Goal: Navigation & Orientation: Find specific page/section

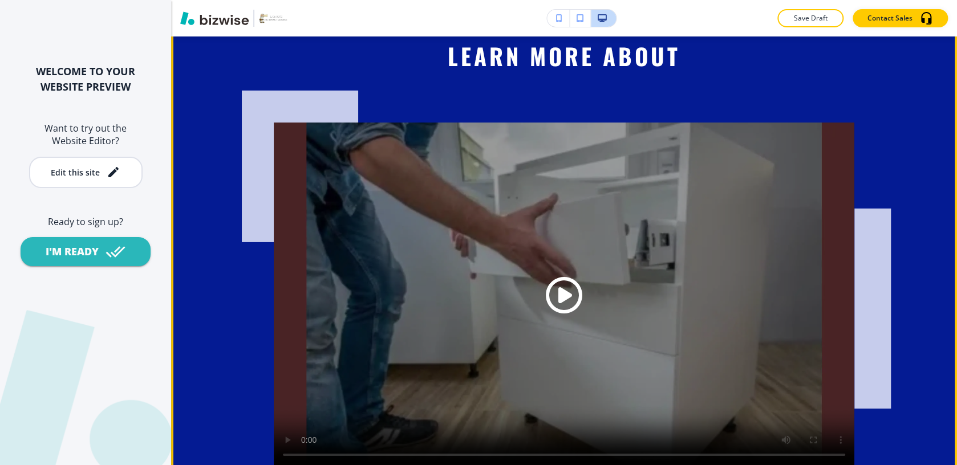
scroll to position [1922, 0]
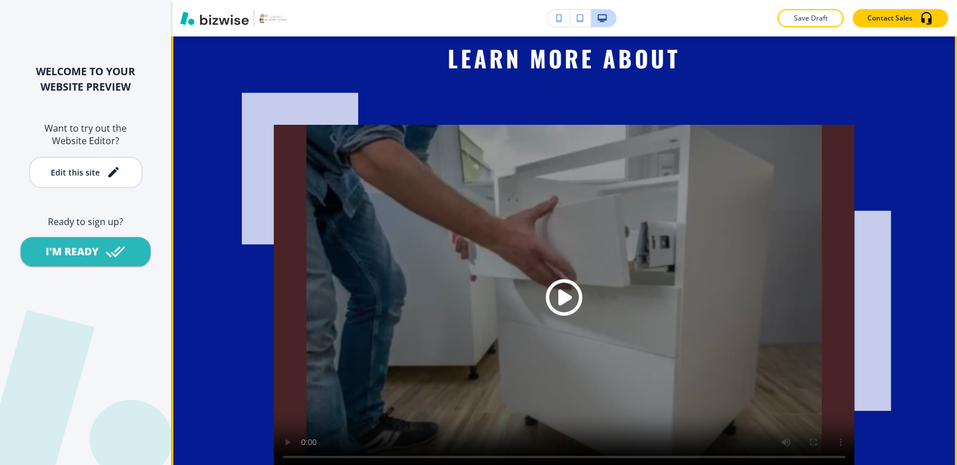
click at [565, 295] on span "Play button for video with title: undefined" at bounding box center [564, 297] width 37 height 37
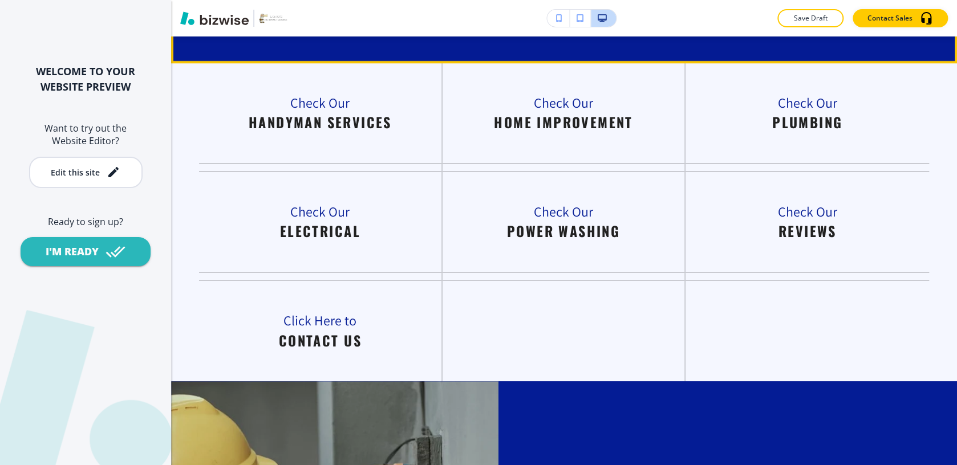
scroll to position [2439, 0]
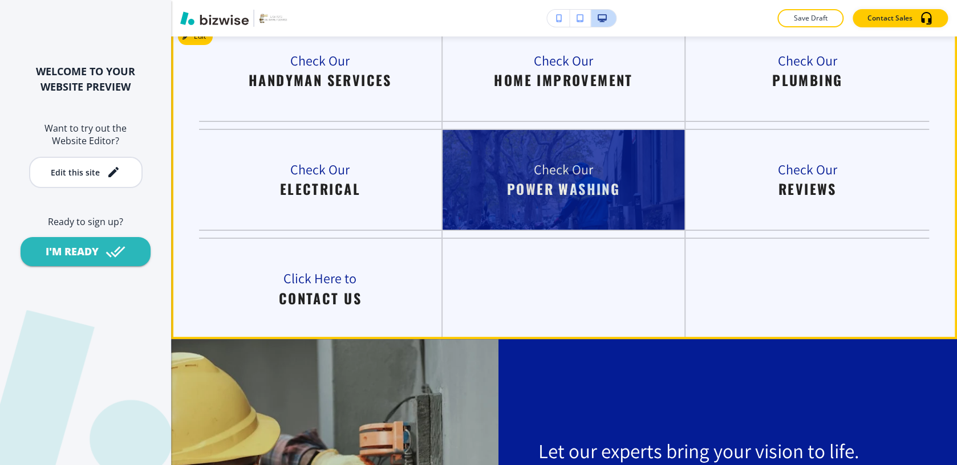
click at [540, 176] on img at bounding box center [564, 180] width 242 height 100
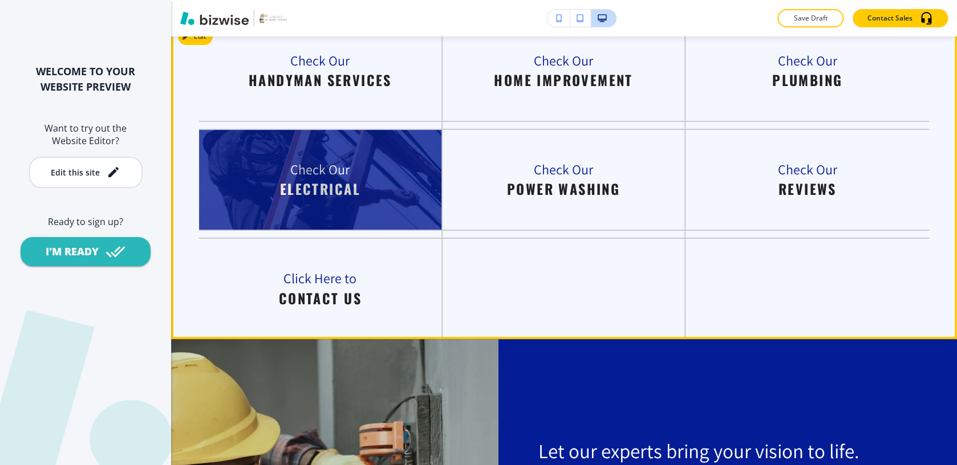
click at [321, 197] on img at bounding box center [320, 180] width 242 height 100
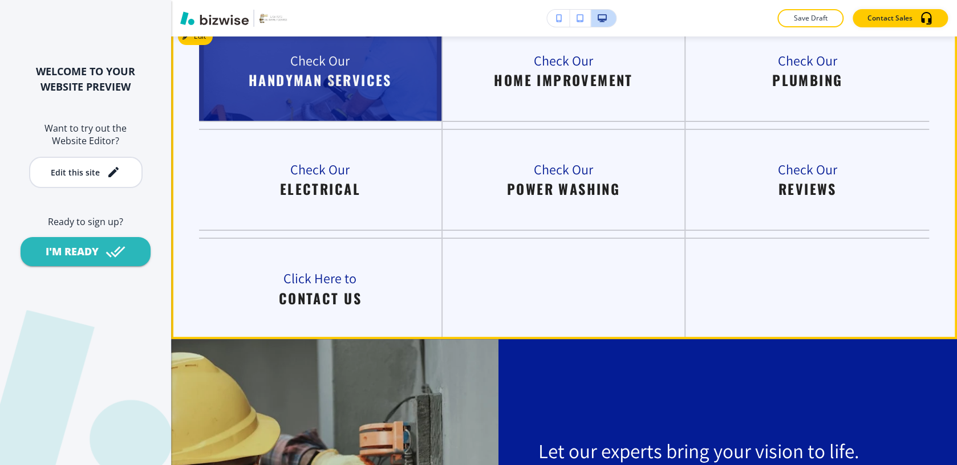
click at [278, 72] on img at bounding box center [320, 71] width 242 height 100
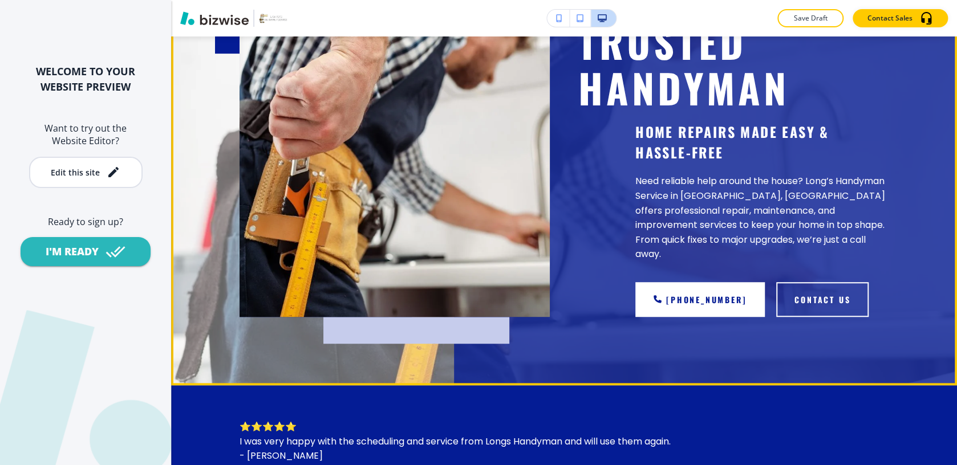
scroll to position [0, 0]
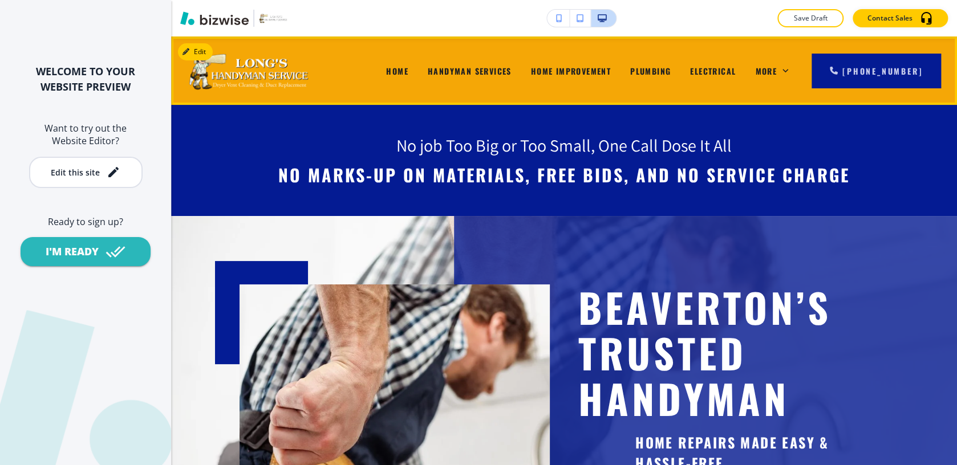
click at [467, 70] on span "Handyman Services" at bounding box center [470, 71] width 84 height 12
click at [467, 71] on span "Handyman Services" at bounding box center [470, 71] width 84 height 12
click at [593, 70] on span "Home Improvement" at bounding box center [571, 71] width 80 height 12
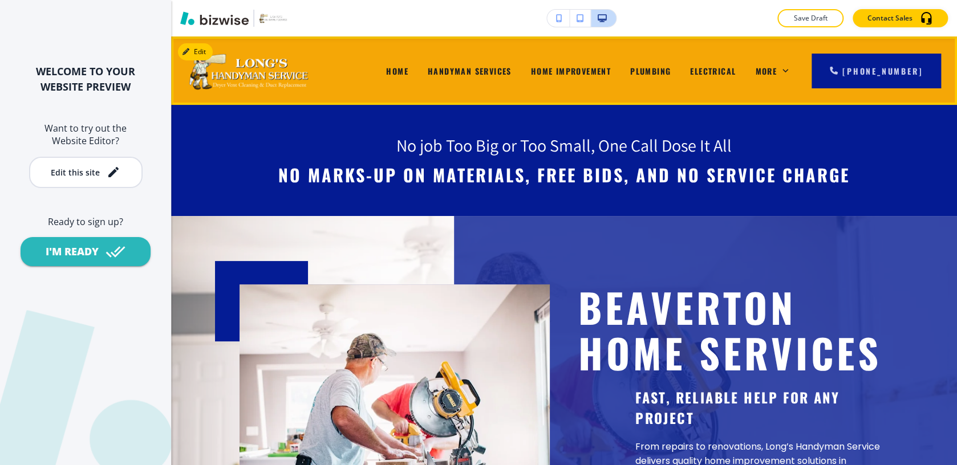
click at [408, 72] on span "Home" at bounding box center [397, 71] width 22 height 12
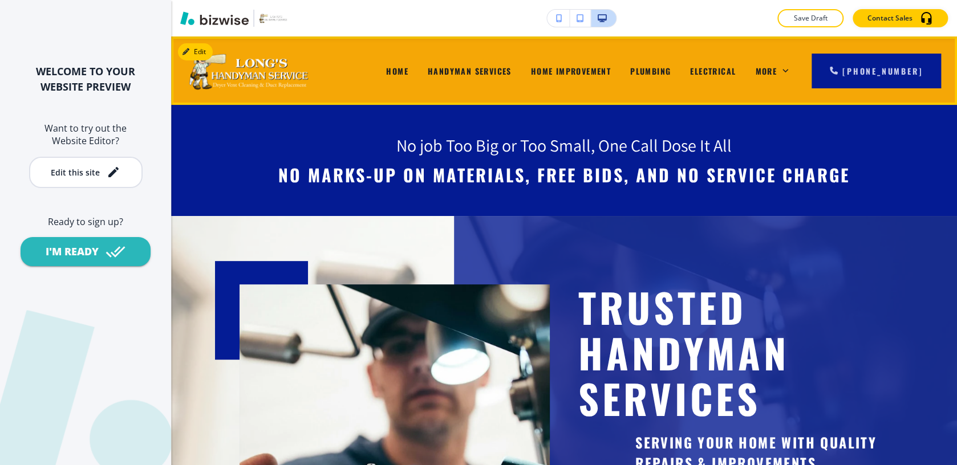
click at [487, 66] on span "Handyman Services" at bounding box center [470, 71] width 84 height 12
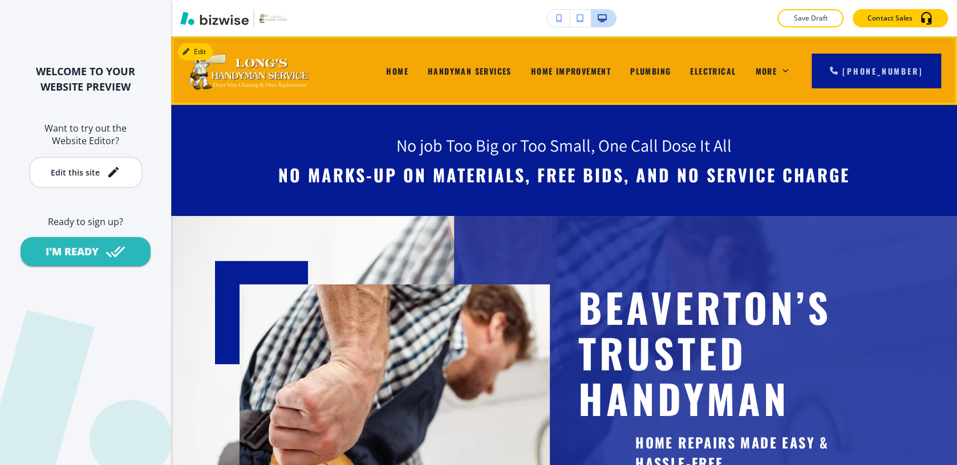
click at [670, 70] on span "Plumbing" at bounding box center [650, 71] width 41 height 12
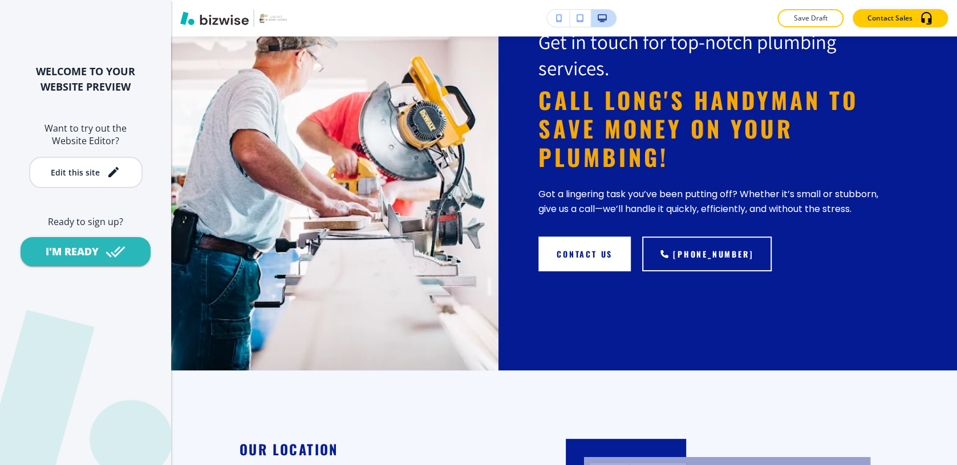
scroll to position [2366, 0]
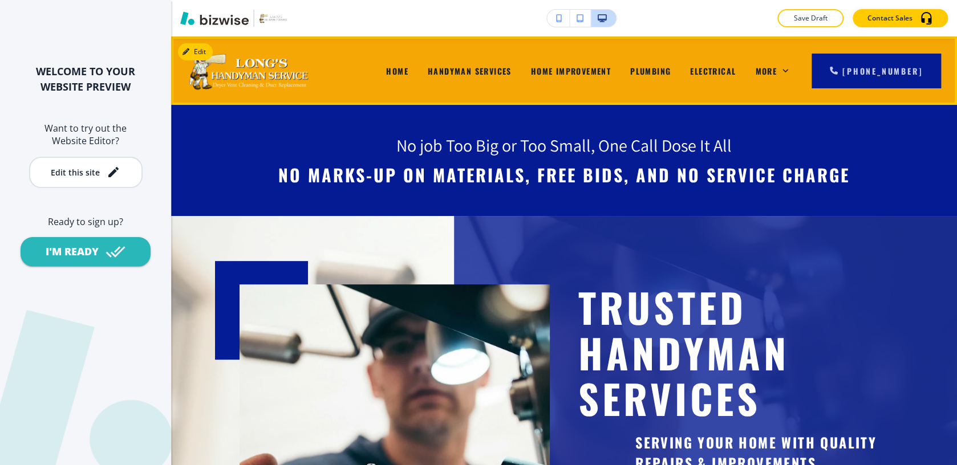
click at [490, 68] on span "Handyman Services" at bounding box center [470, 71] width 84 height 12
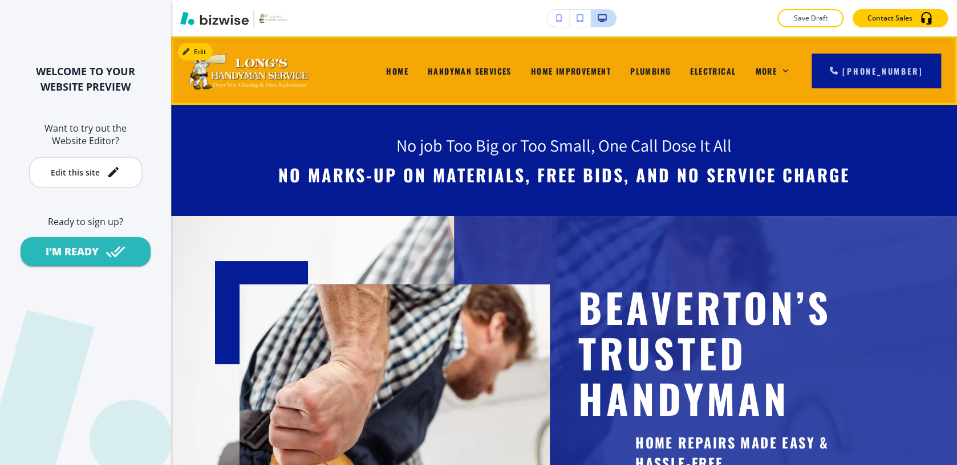
click at [407, 70] on span "Home" at bounding box center [397, 71] width 22 height 12
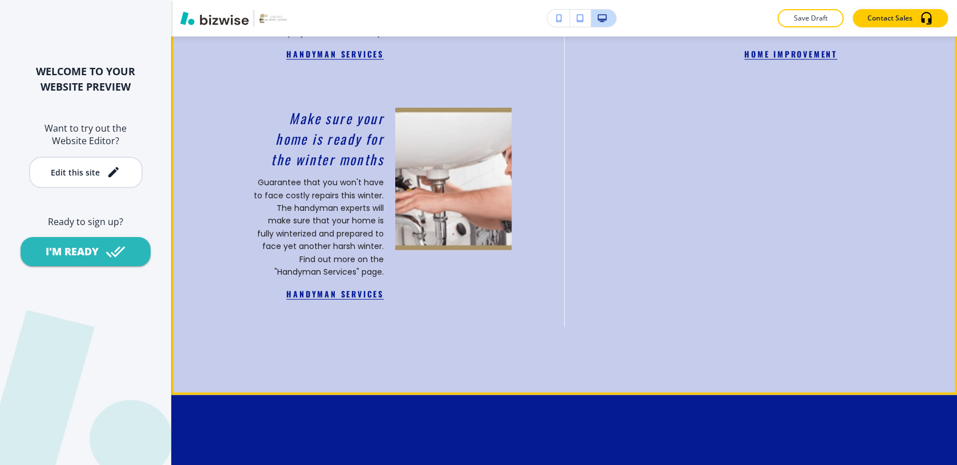
scroll to position [1479, 0]
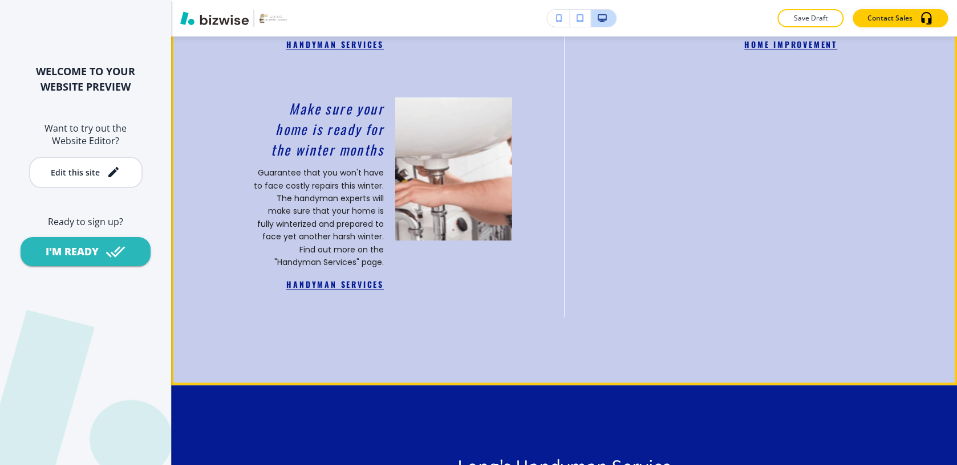
click at [331, 286] on link "Handyman Services" at bounding box center [335, 284] width 98 height 12
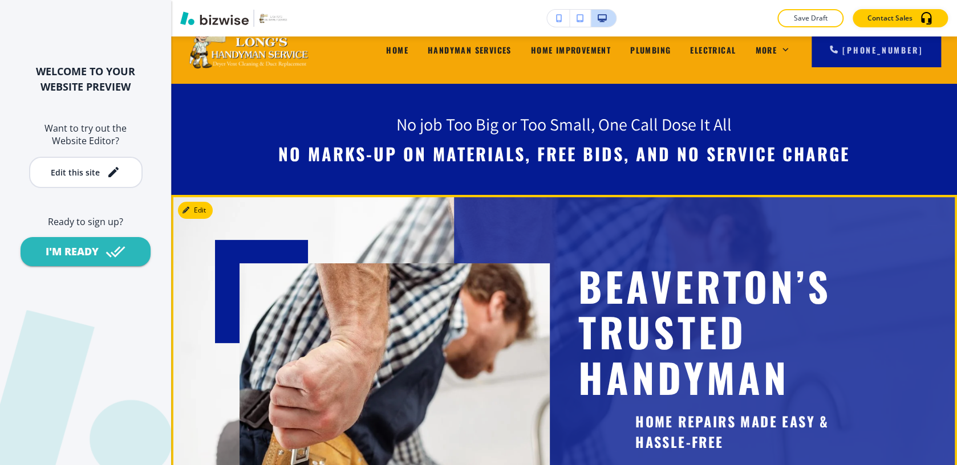
scroll to position [0, 0]
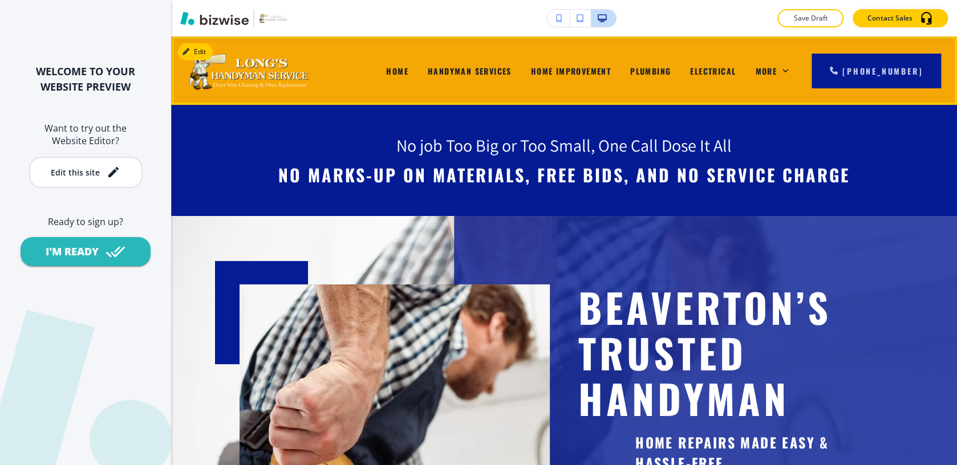
click at [602, 68] on span "Home Improvement" at bounding box center [571, 71] width 80 height 12
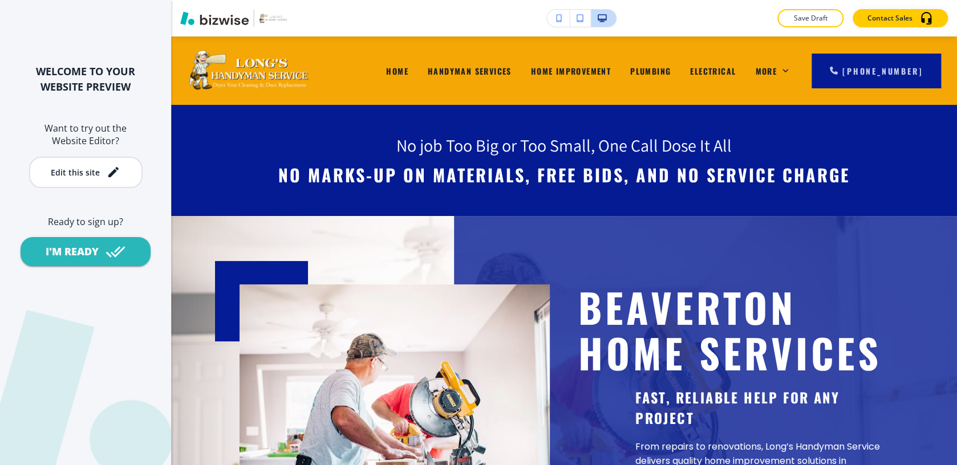
click at [597, 63] on div "Home Improvement" at bounding box center [570, 71] width 99 height 46
click at [671, 71] on span "Plumbing" at bounding box center [650, 71] width 41 height 12
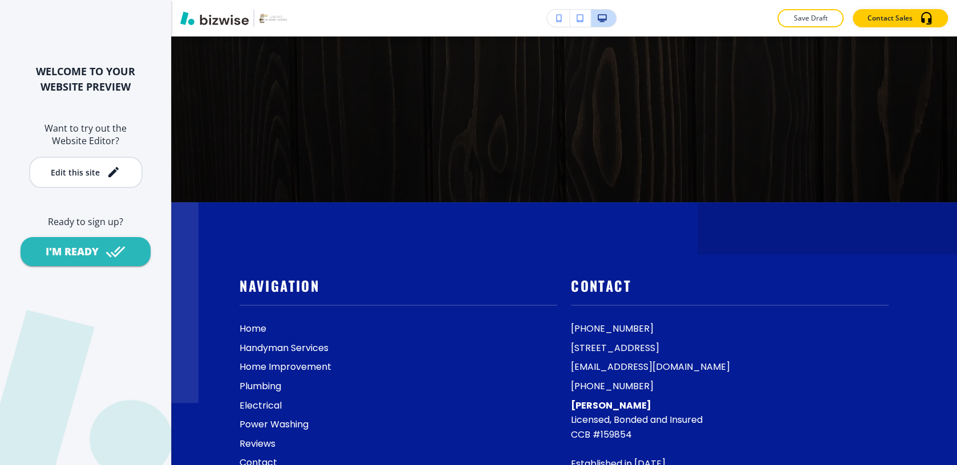
scroll to position [3475, 0]
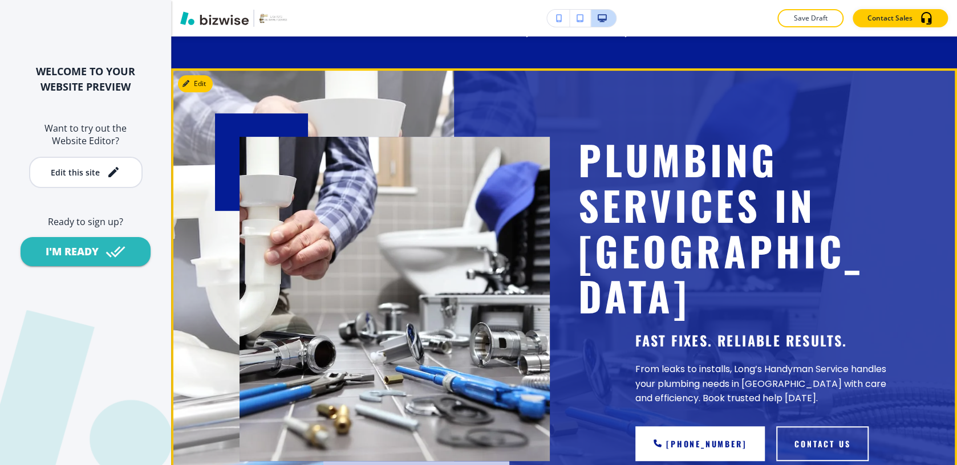
scroll to position [0, 0]
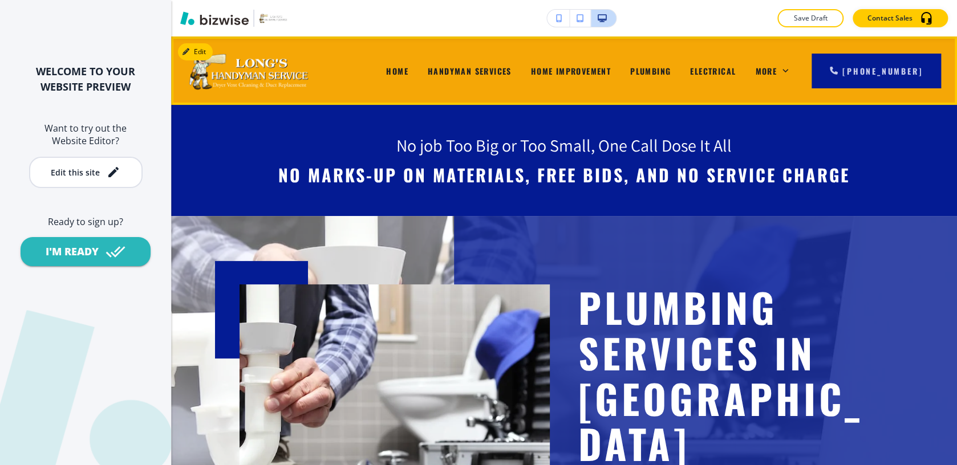
click at [736, 71] on span "Electrical" at bounding box center [713, 71] width 46 height 12
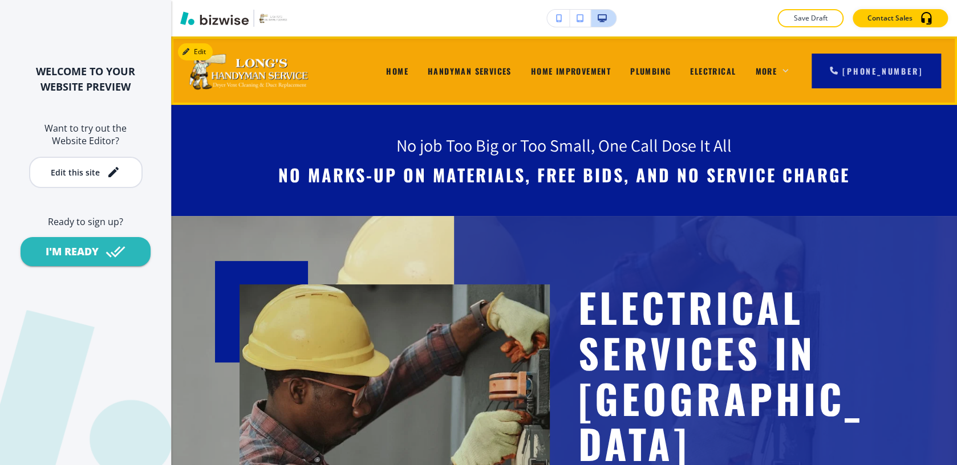
click at [777, 66] on span "More" at bounding box center [766, 71] width 22 height 12
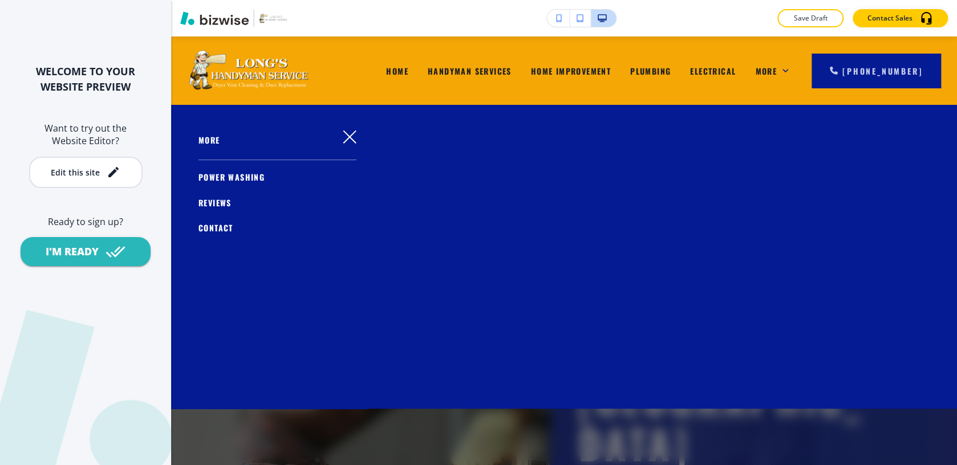
click at [244, 177] on span "Power Washing" at bounding box center [232, 177] width 66 height 12
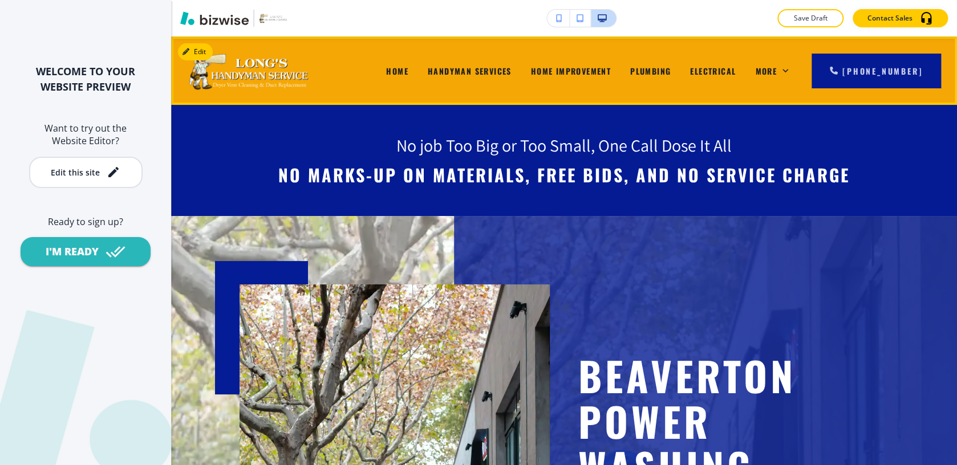
click at [734, 71] on span "Electrical" at bounding box center [713, 71] width 46 height 12
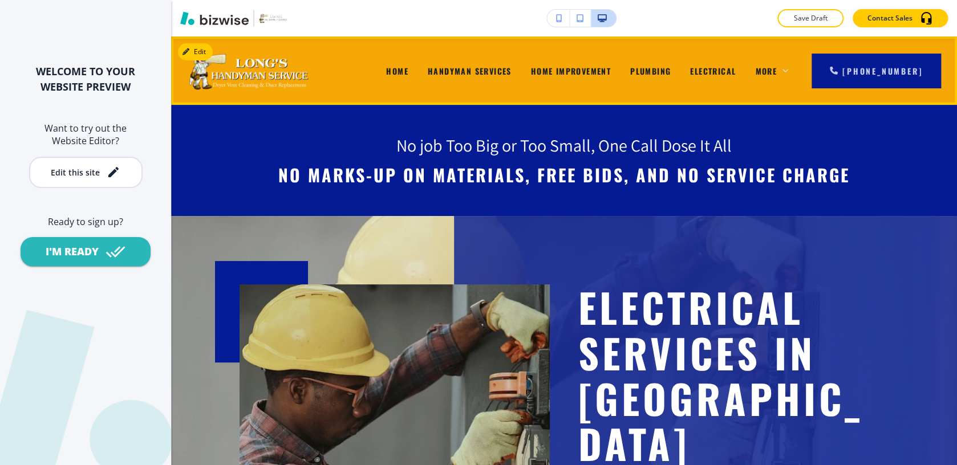
click at [791, 70] on icon at bounding box center [785, 70] width 11 height 11
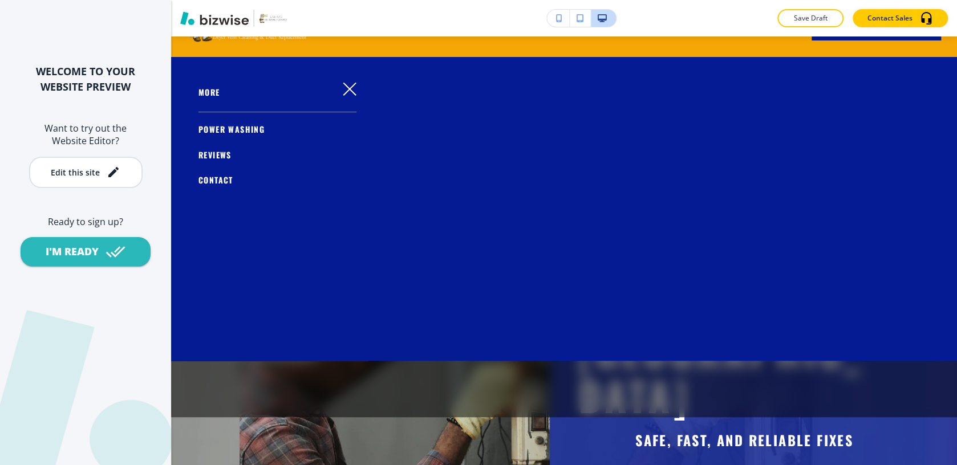
scroll to position [74, 0]
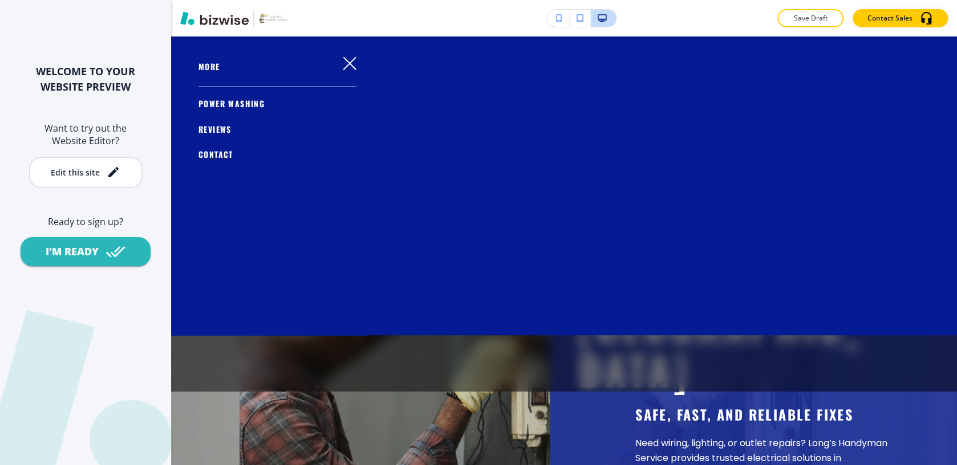
click at [220, 131] on span "Reviews" at bounding box center [215, 129] width 33 height 12
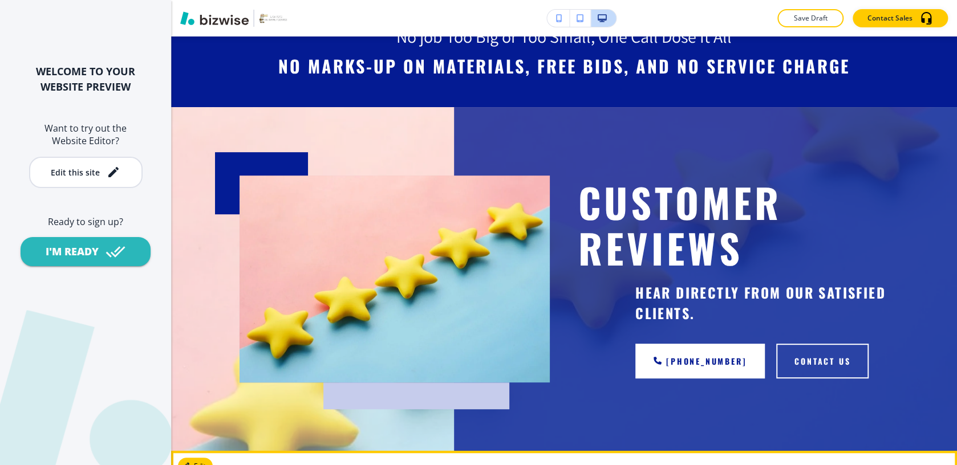
scroll to position [0, 0]
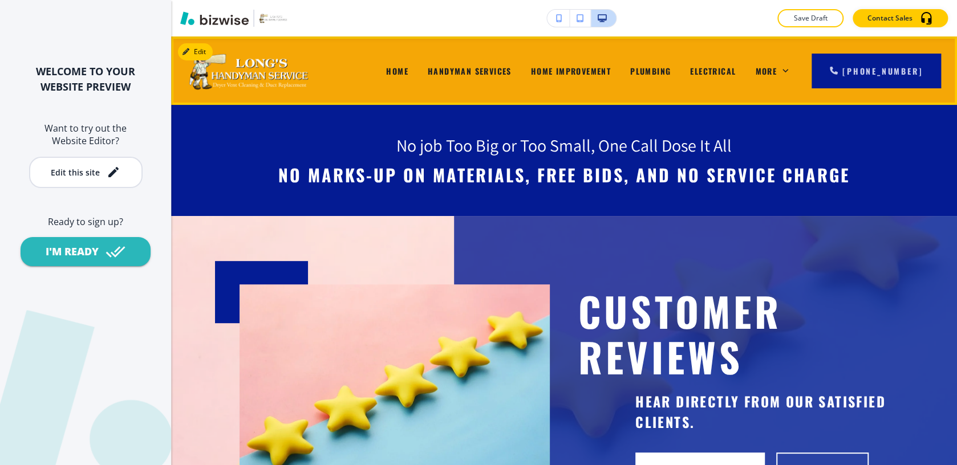
click at [460, 72] on span "Handyman Services" at bounding box center [470, 71] width 84 height 12
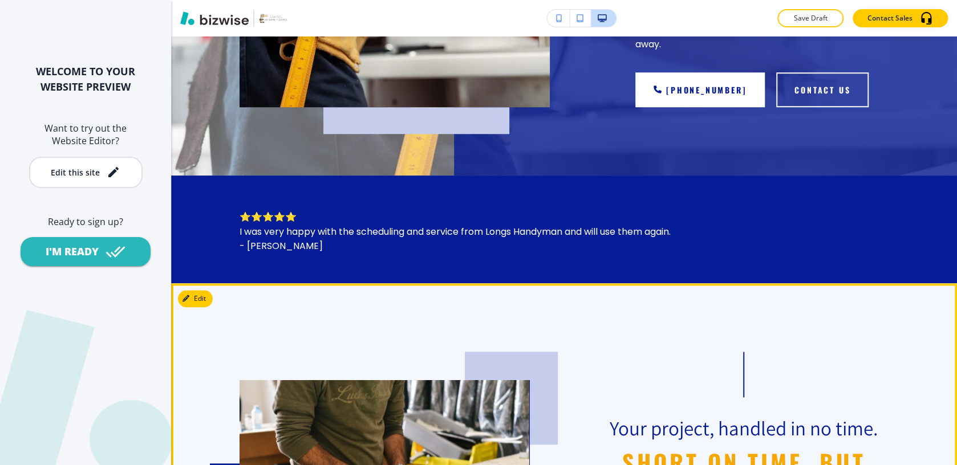
scroll to position [517, 0]
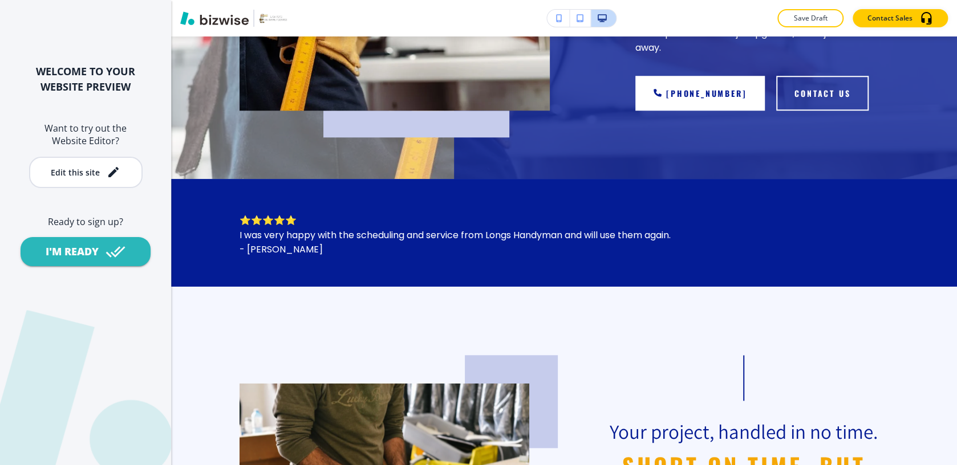
click at [558, 19] on icon "button" at bounding box center [559, 18] width 6 height 8
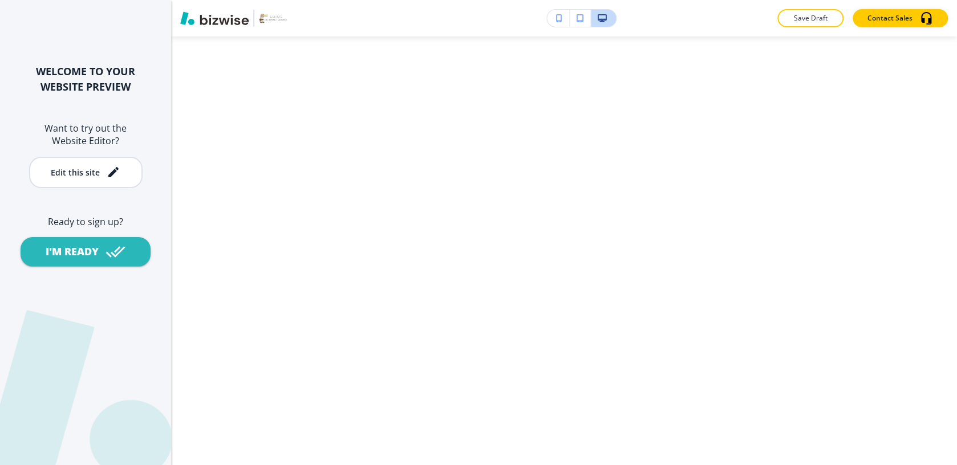
click at [580, 18] on icon "button" at bounding box center [580, 18] width 7 height 8
click at [80, 10] on div "WELCOME TO YOUR WEBSITE PREVIEW Want to try out the Website Editor? Edit this s…" at bounding box center [85, 232] width 171 height 465
click at [626, 232] on p "Need reliable help around the house? Long’s Handyman Service in Beaverton, OR o…" at bounding box center [576, 173] width 177 height 117
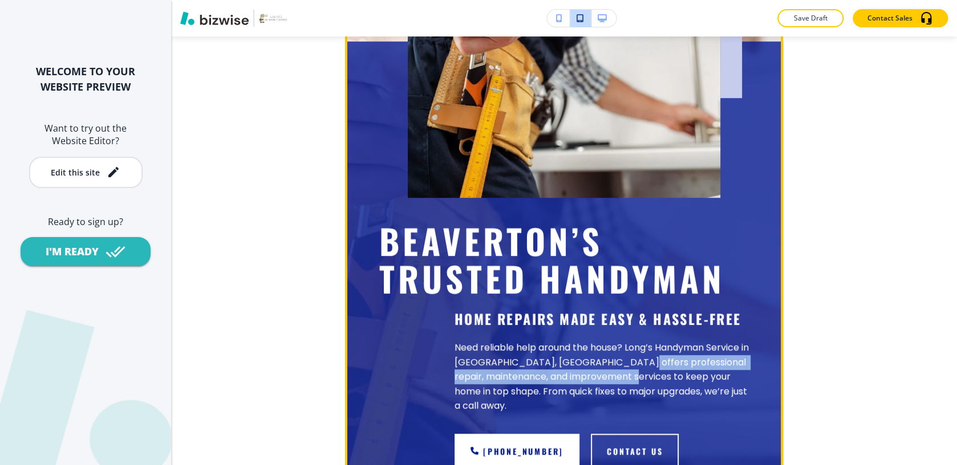
scroll to position [0, 0]
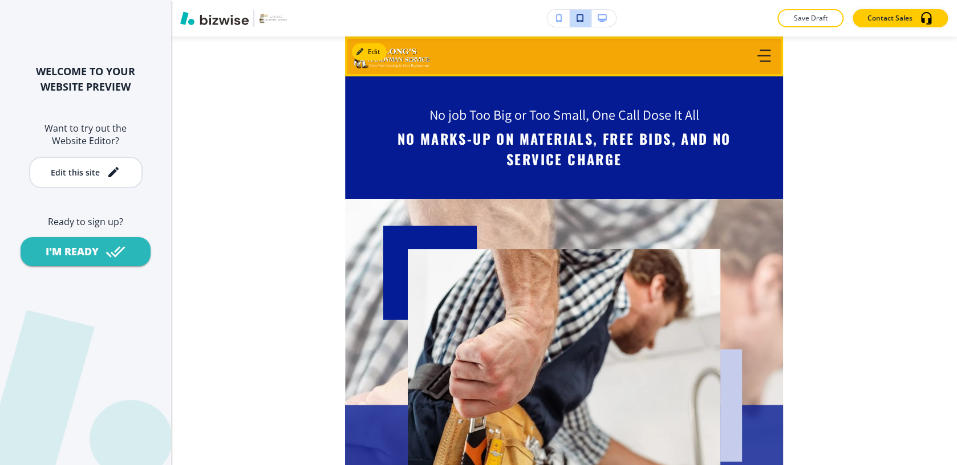
click at [766, 57] on icon "button" at bounding box center [764, 56] width 13 height 13
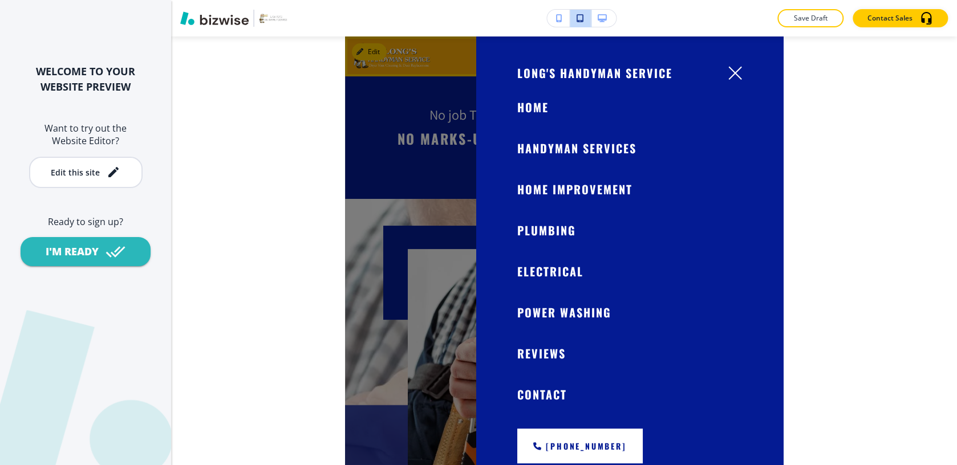
click at [540, 116] on span "Contact" at bounding box center [532, 107] width 31 height 17
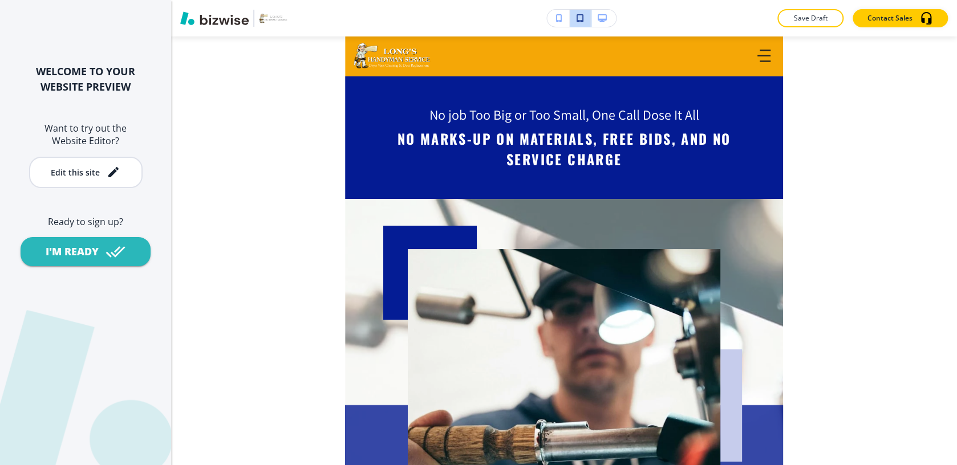
click at [269, 183] on div "Save Draft Contact Sales Edit Long's Handyman Service Home Handyman Services Ho…" at bounding box center [564, 232] width 786 height 465
click at [860, 144] on div "Save Draft Contact Sales Edit Long's Handyman Service Home Handyman Services Ho…" at bounding box center [564, 232] width 786 height 465
click at [844, 95] on div "Save Draft Contact Sales Edit Long's Handyman Service Home Handyman Services Ho…" at bounding box center [564, 232] width 786 height 465
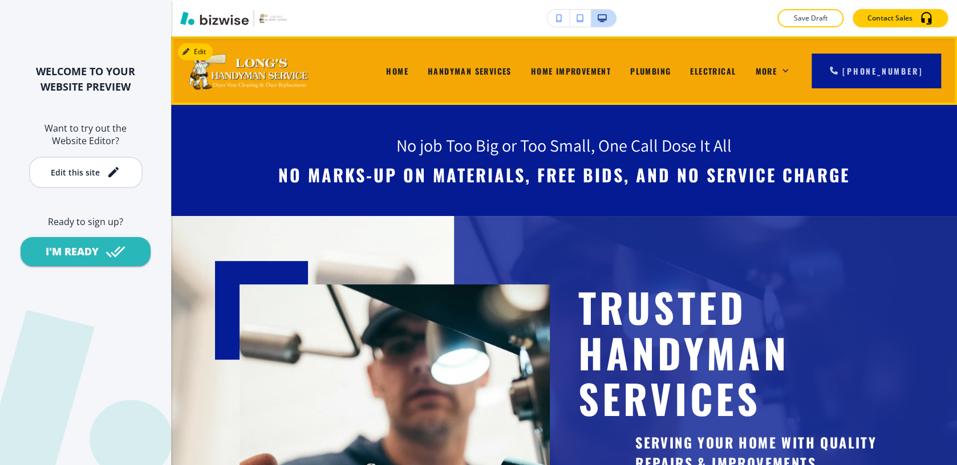
click at [408, 73] on span "Home" at bounding box center [397, 71] width 22 height 12
click at [263, 77] on img at bounding box center [254, 70] width 132 height 48
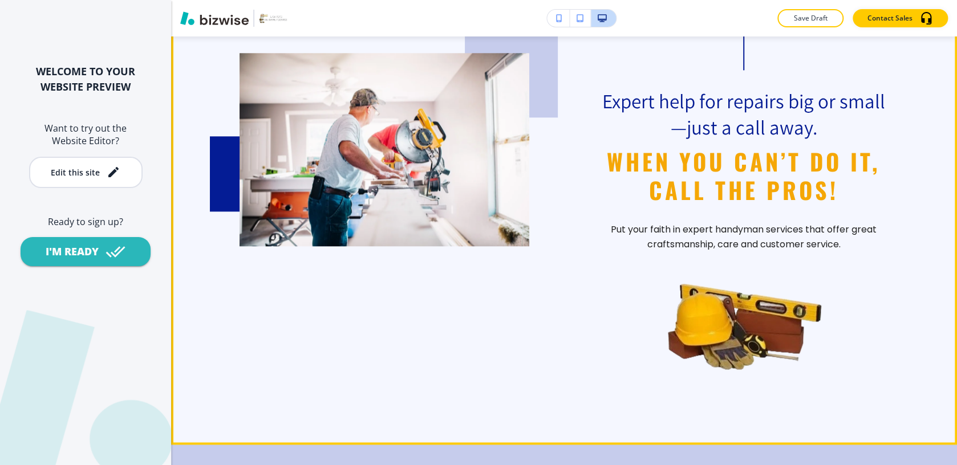
scroll to position [665, 0]
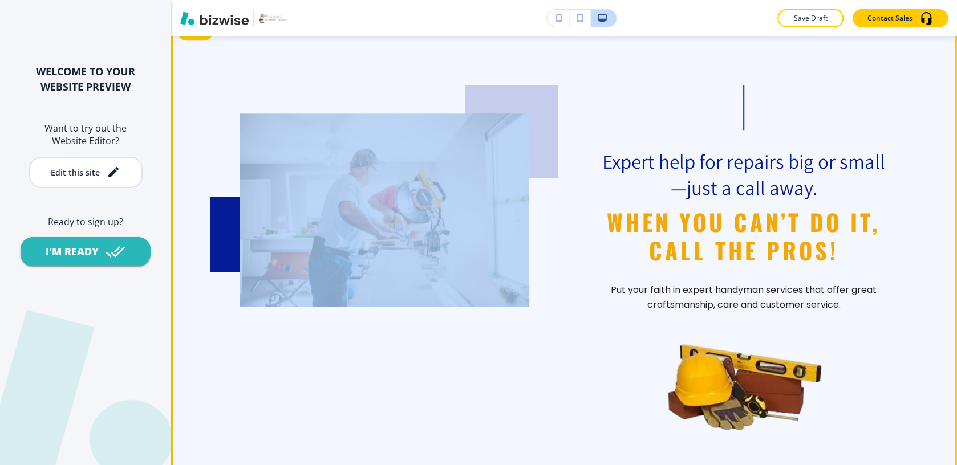
drag, startPoint x: 216, startPoint y: 226, endPoint x: 224, endPoint y: 277, distance: 51.4
click at [224, 289] on section "Expert help for repairs big or small—just a call away. When you can’t do it, ca…" at bounding box center [564, 261] width 786 height 489
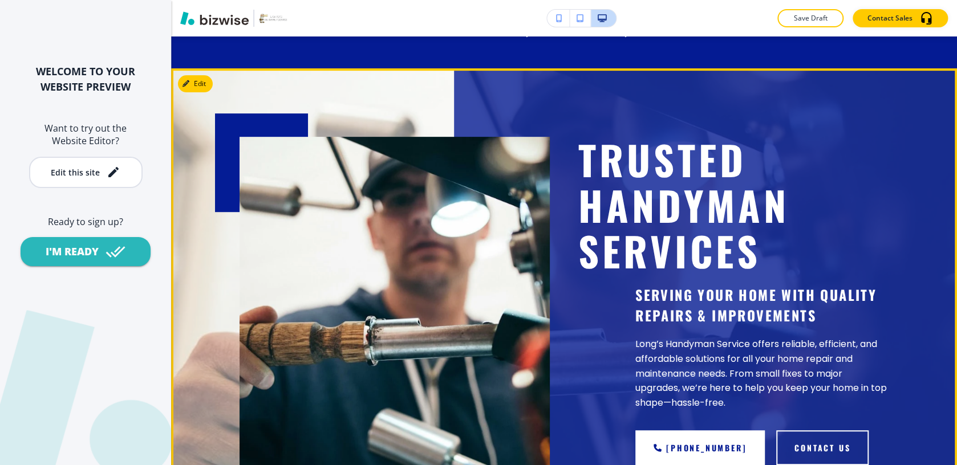
scroll to position [0, 0]
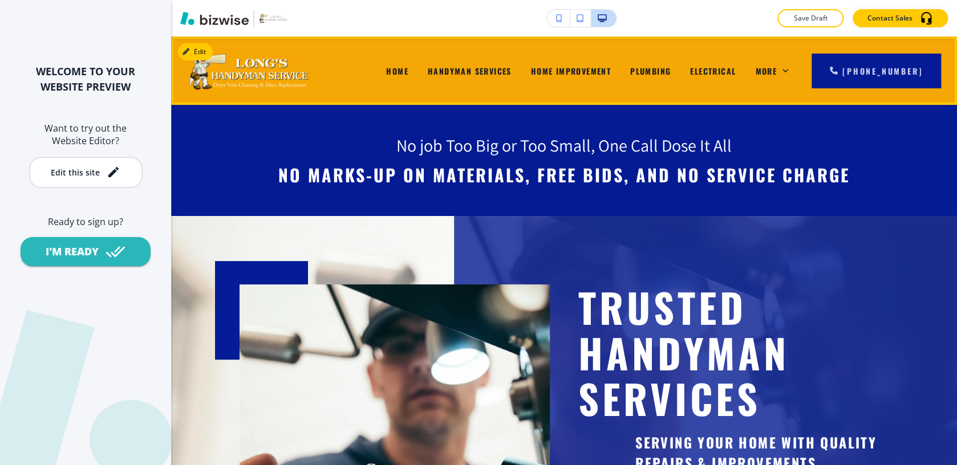
click at [408, 66] on span "Home" at bounding box center [397, 71] width 22 height 12
click at [660, 67] on span "Plumbing" at bounding box center [650, 71] width 41 height 12
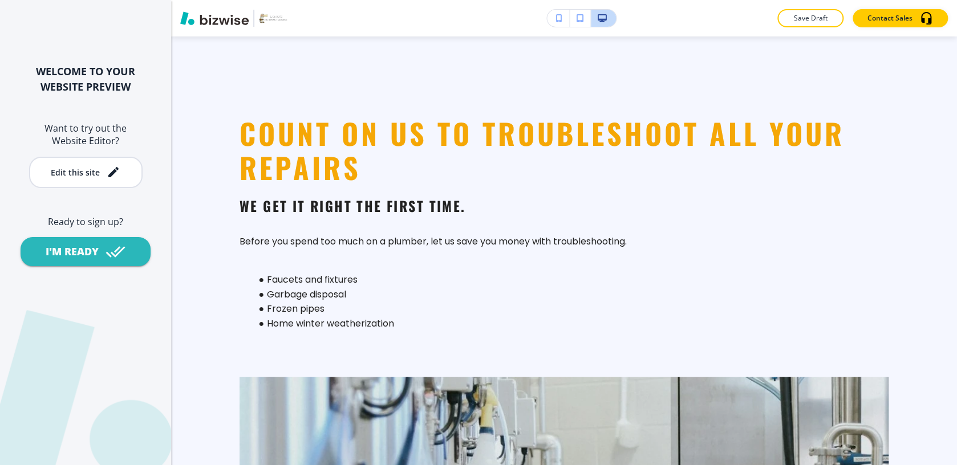
scroll to position [1183, 0]
